Goal: Information Seeking & Learning: Find specific fact

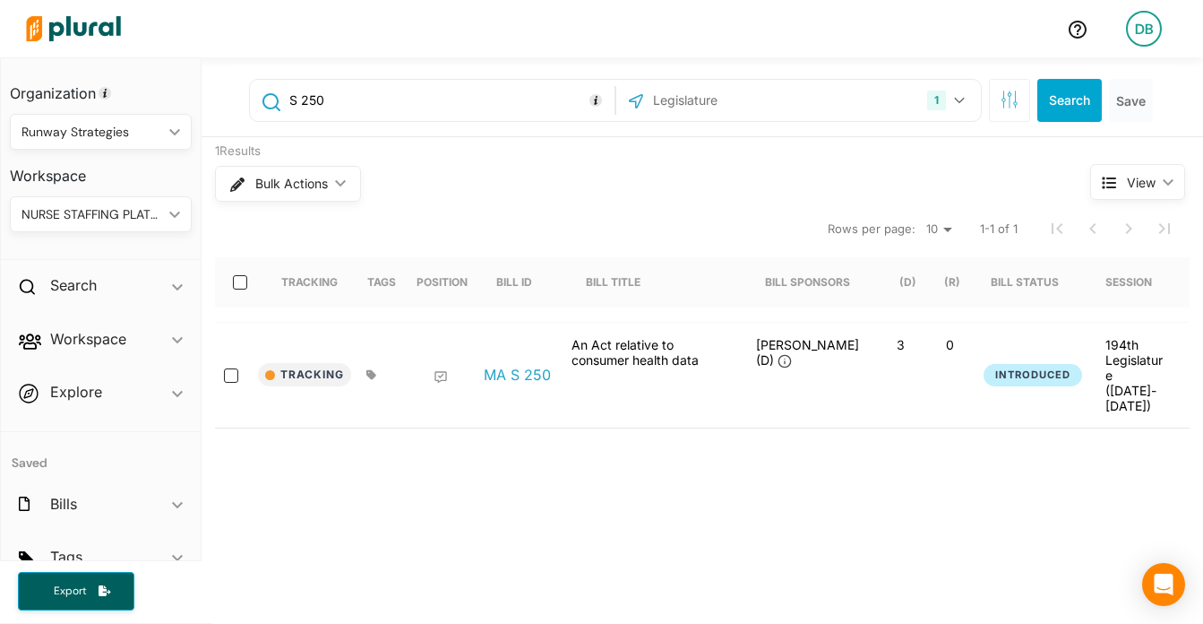
click at [415, 103] on input "S 250" at bounding box center [449, 100] width 323 height 34
type input "HB 277"
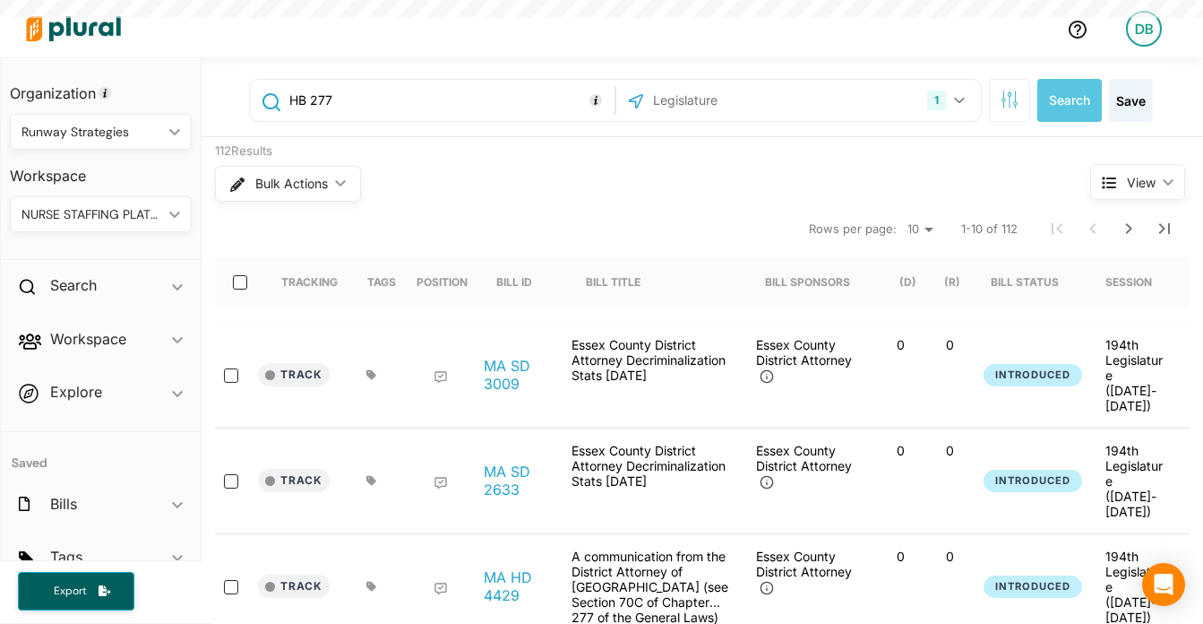
click at [676, 108] on input "text" at bounding box center [747, 100] width 192 height 34
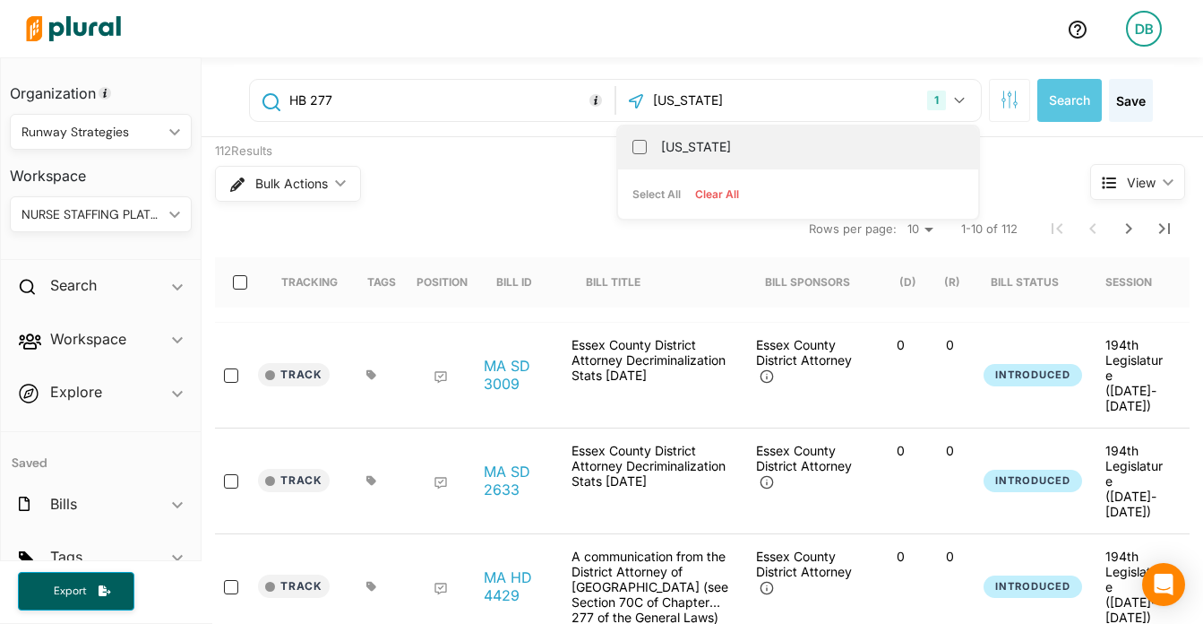
type input "[US_STATE]"
click at [743, 141] on label "[US_STATE]" at bounding box center [810, 146] width 299 height 27
click at [647, 141] on input "[US_STATE]" at bounding box center [640, 147] width 14 height 14
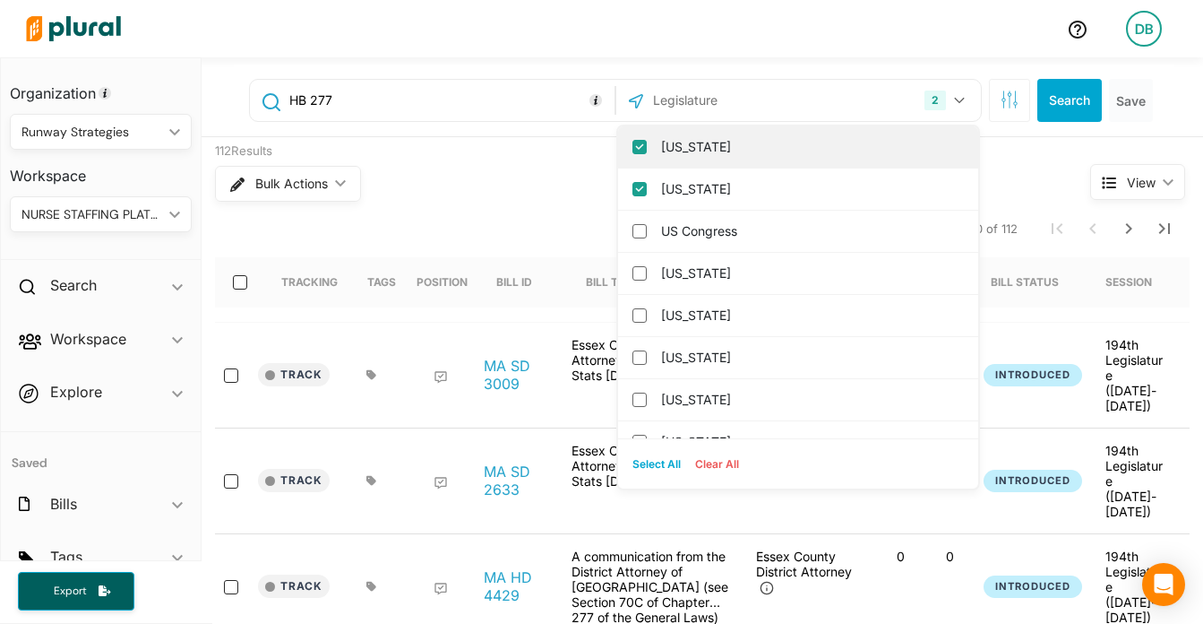
click at [727, 151] on label "[US_STATE]" at bounding box center [810, 146] width 299 height 27
click at [647, 151] on input "[US_STATE]" at bounding box center [640, 147] width 14 height 14
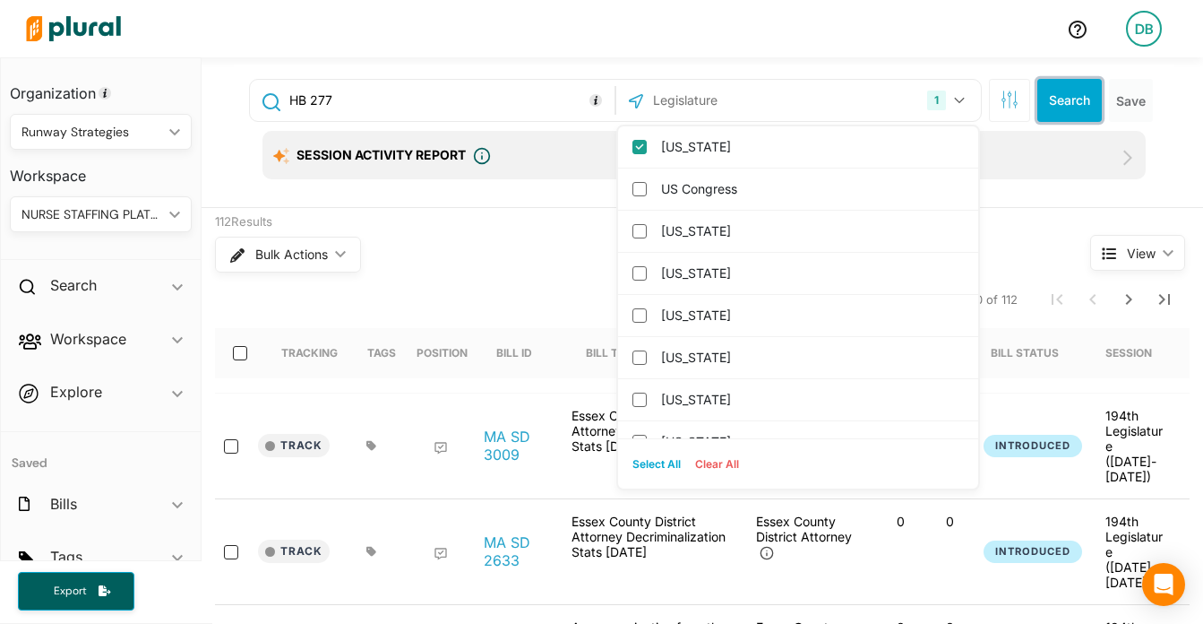
click at [1062, 100] on button "Search" at bounding box center [1069, 100] width 65 height 43
